Goal: Find specific page/section: Find specific page/section

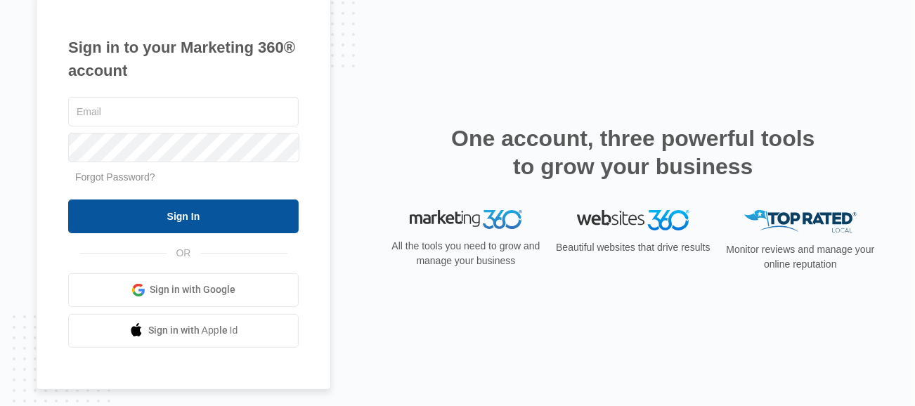
type input "[PERSON_NAME][EMAIL_ADDRESS][DOMAIN_NAME]"
click at [187, 223] on input "Sign In" at bounding box center [183, 216] width 230 height 34
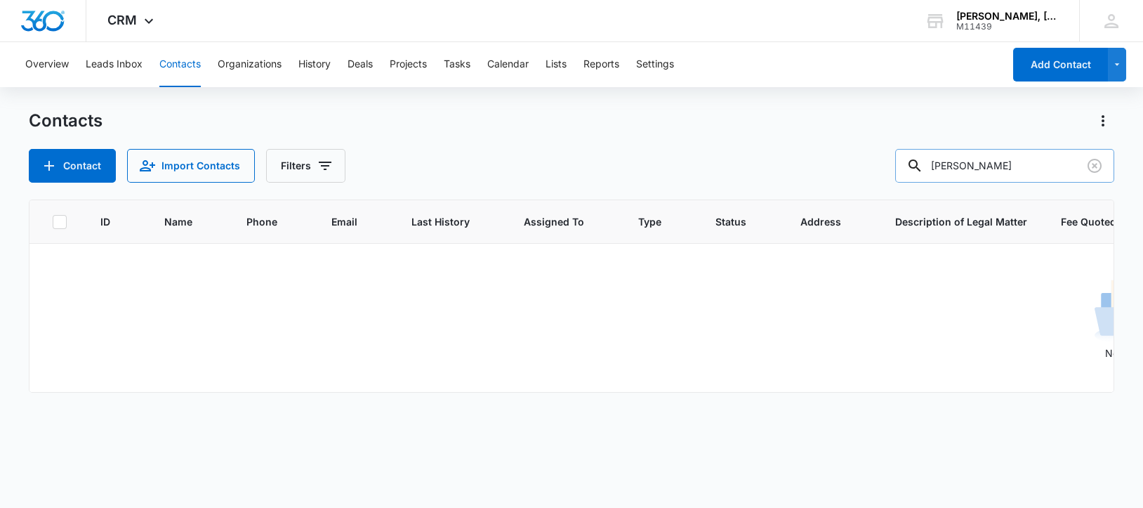
drag, startPoint x: 1005, startPoint y: 162, endPoint x: 929, endPoint y: 172, distance: 77.3
click at [929, 172] on div "[PERSON_NAME]" at bounding box center [1005, 166] width 219 height 34
paste input "[PERSON_NAME]"
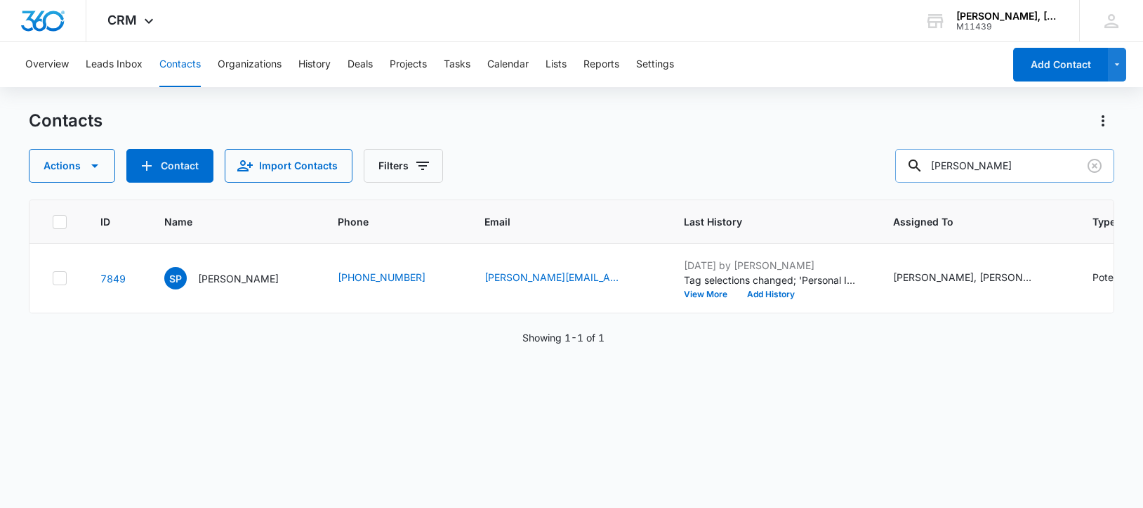
drag, startPoint x: 950, startPoint y: 166, endPoint x: 1064, endPoint y: 156, distance: 114.9
click at [1064, 156] on input "[PERSON_NAME]" at bounding box center [1005, 166] width 219 height 34
paste input "[PERSON_NAME]"
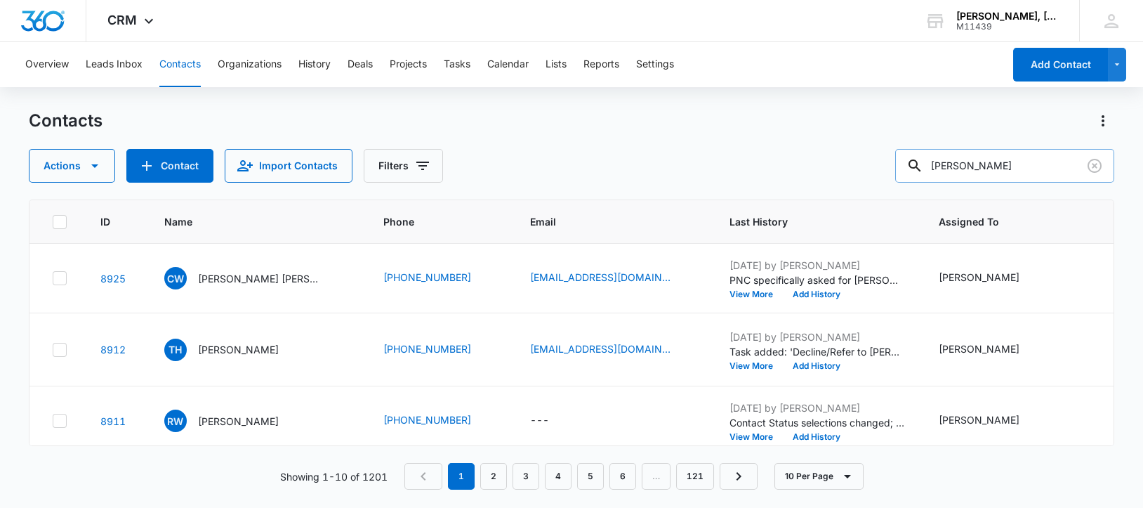
click at [962, 166] on input "[PERSON_NAME]" at bounding box center [1005, 166] width 219 height 34
type input "[PERSON_NAME]"
